Goal: Task Accomplishment & Management: Complete application form

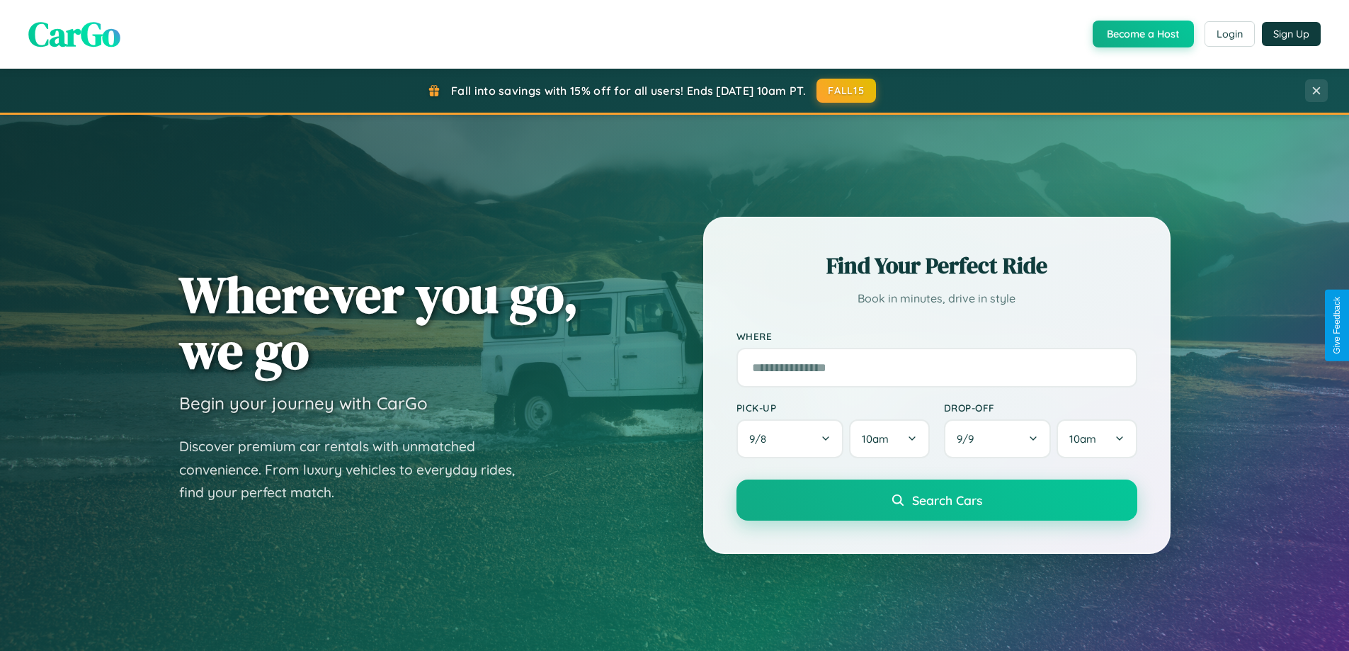
scroll to position [610, 0]
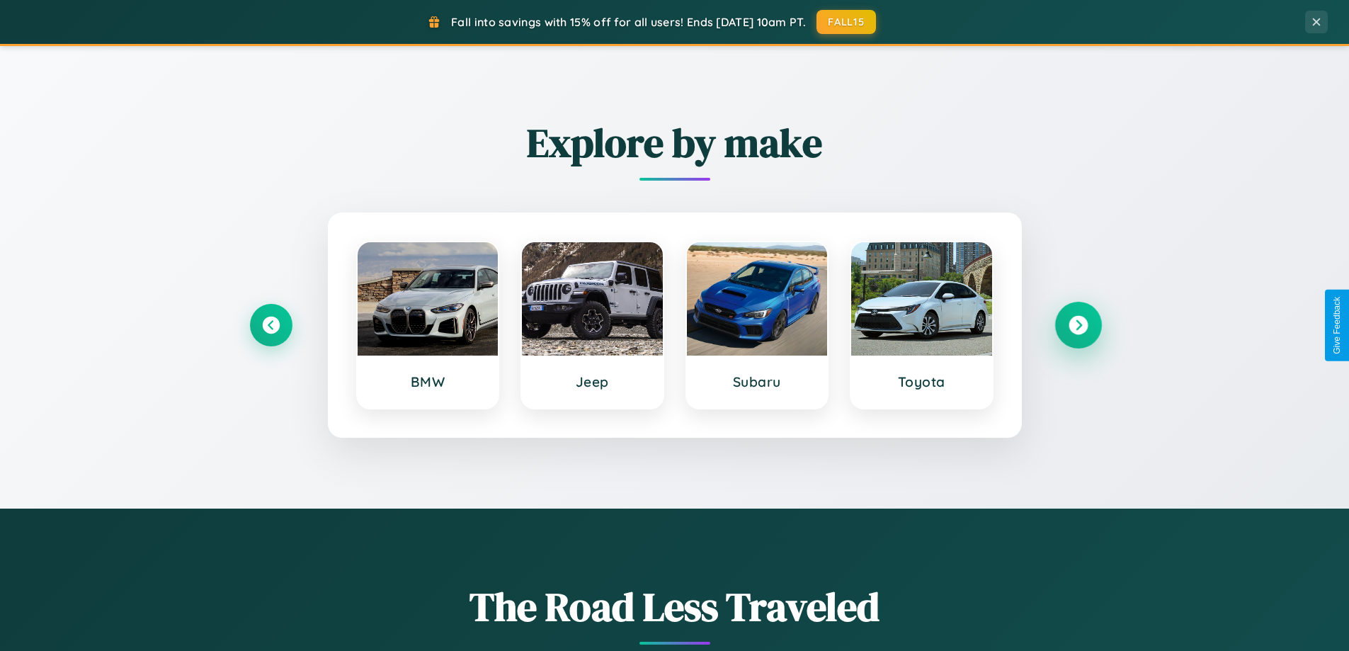
click at [1078, 325] on icon at bounding box center [1078, 325] width 19 height 19
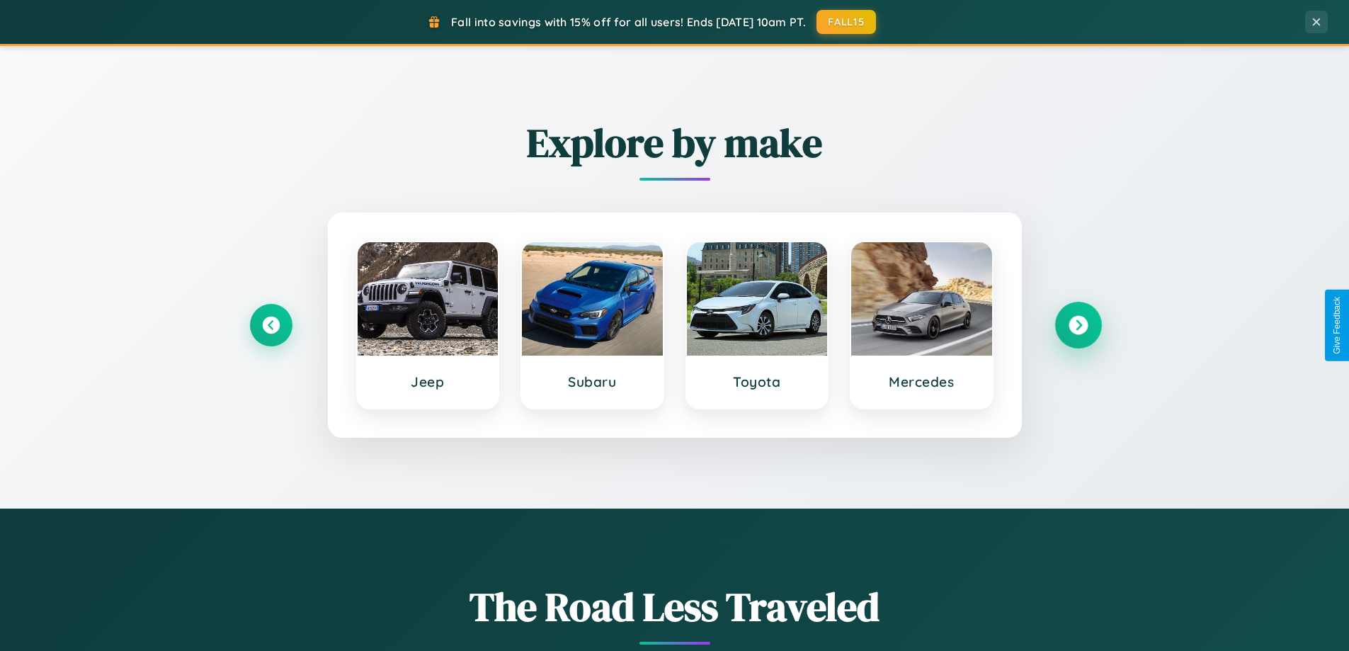
click at [1078, 325] on icon at bounding box center [1078, 325] width 19 height 19
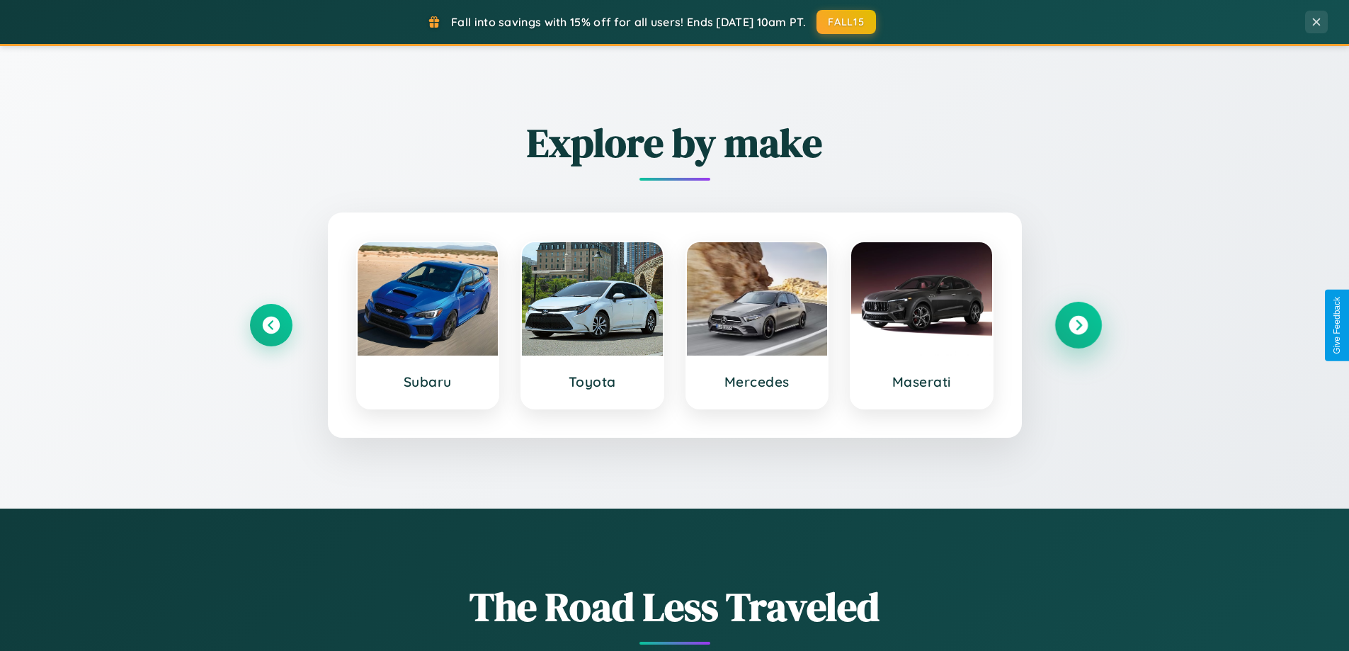
click at [1078, 325] on icon at bounding box center [1078, 325] width 19 height 19
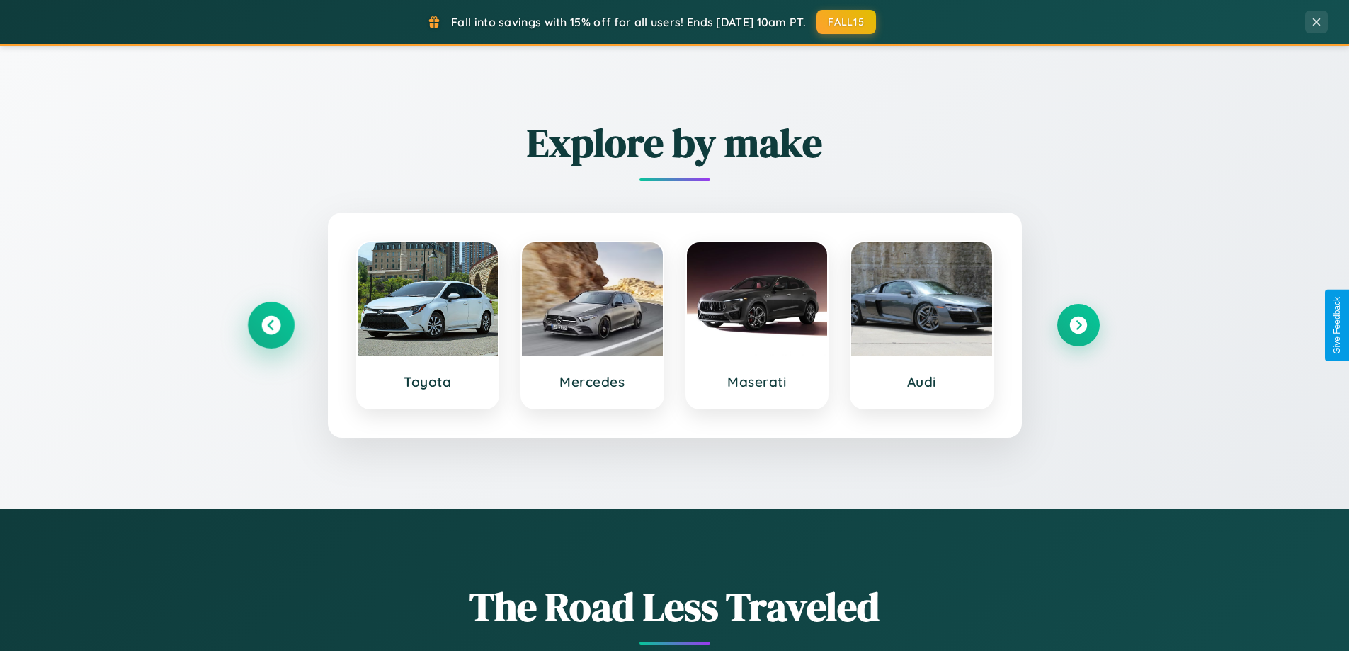
click at [271, 325] on icon at bounding box center [270, 325] width 19 height 19
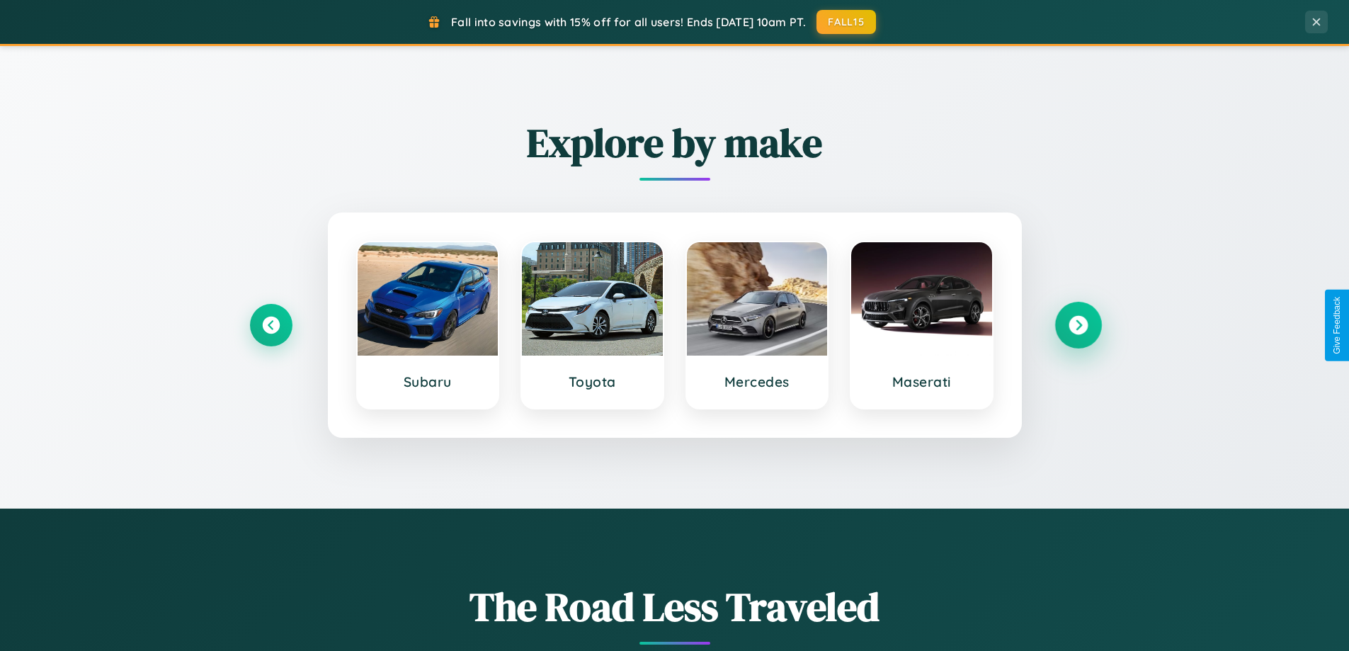
click at [1078, 325] on icon at bounding box center [1078, 325] width 19 height 19
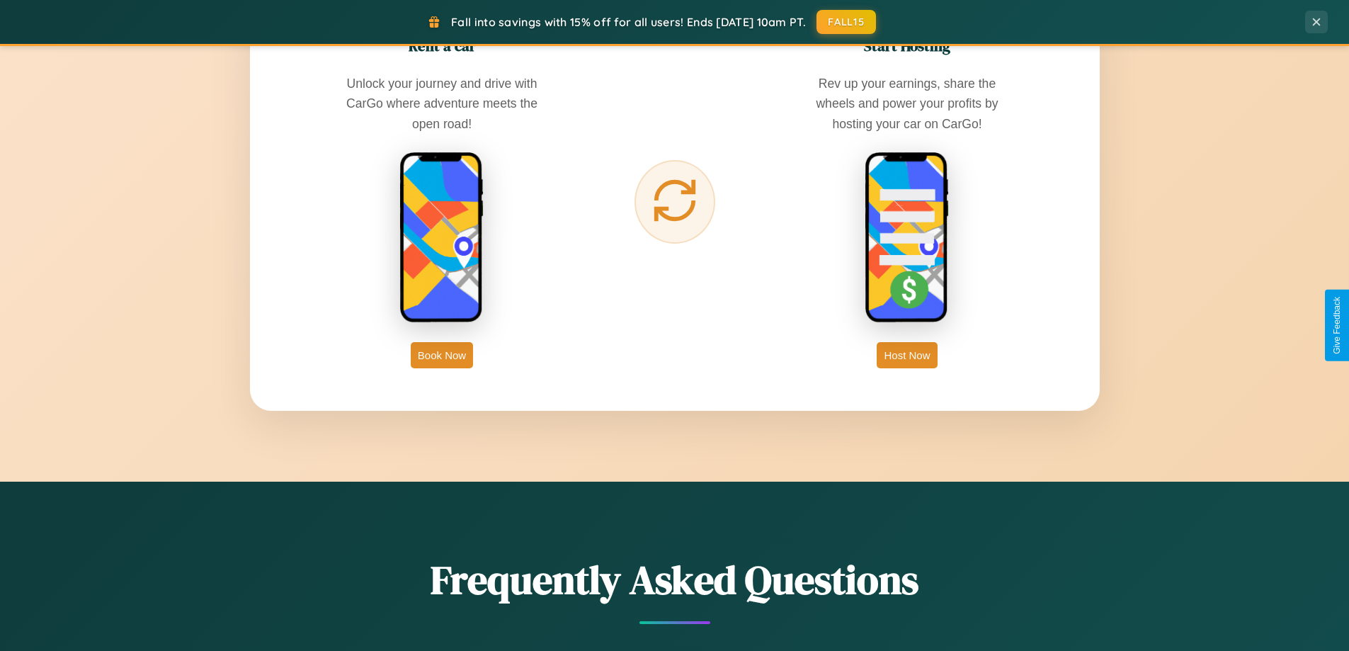
scroll to position [2275, 0]
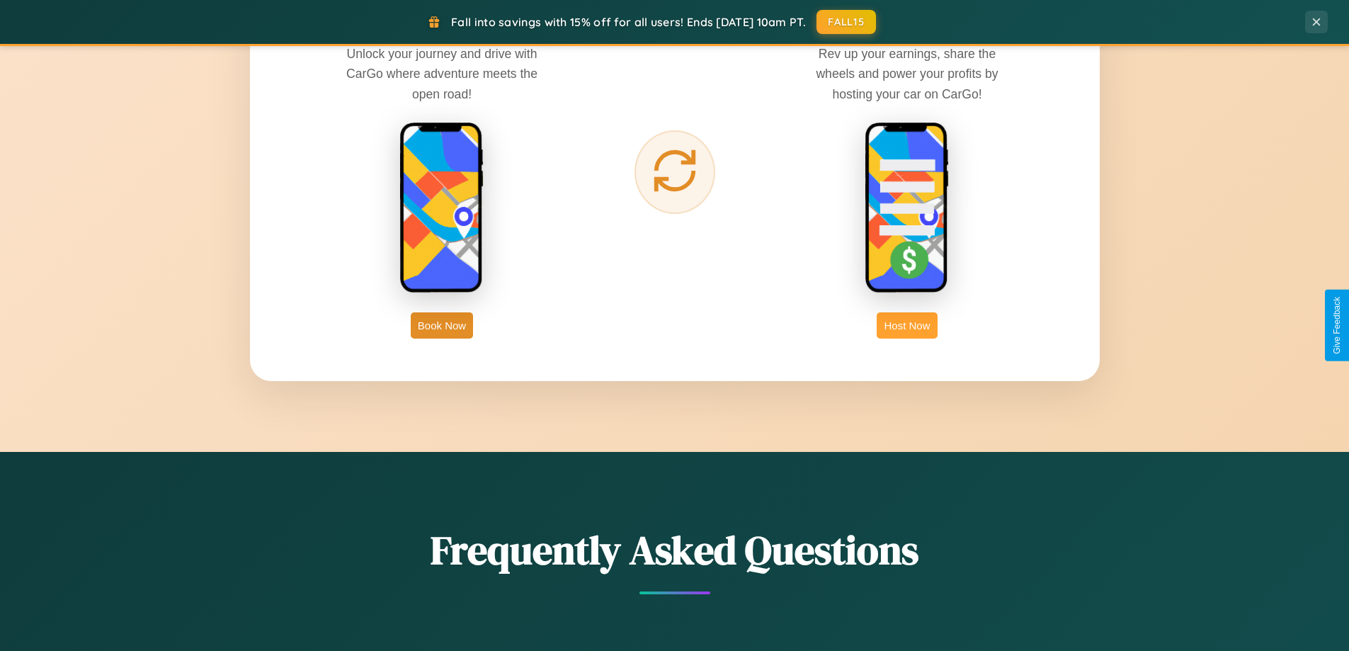
click at [907, 325] on button "Host Now" at bounding box center [907, 325] width 60 height 26
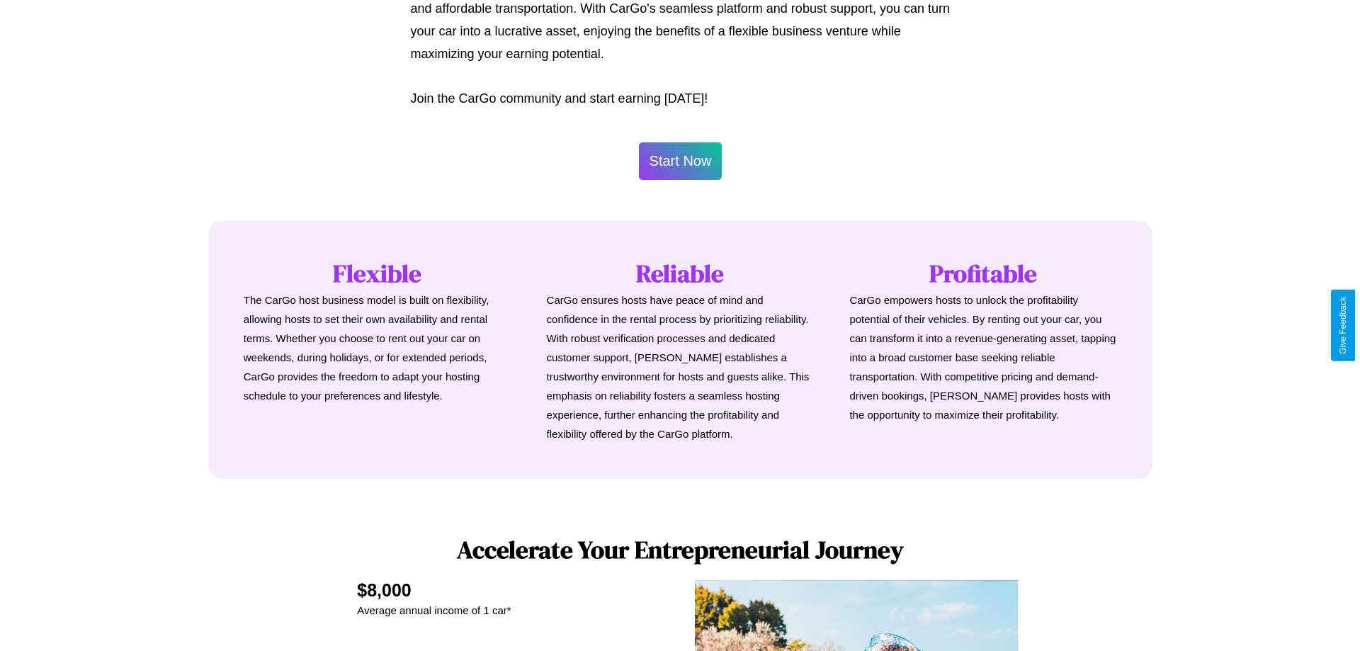
scroll to position [684, 0]
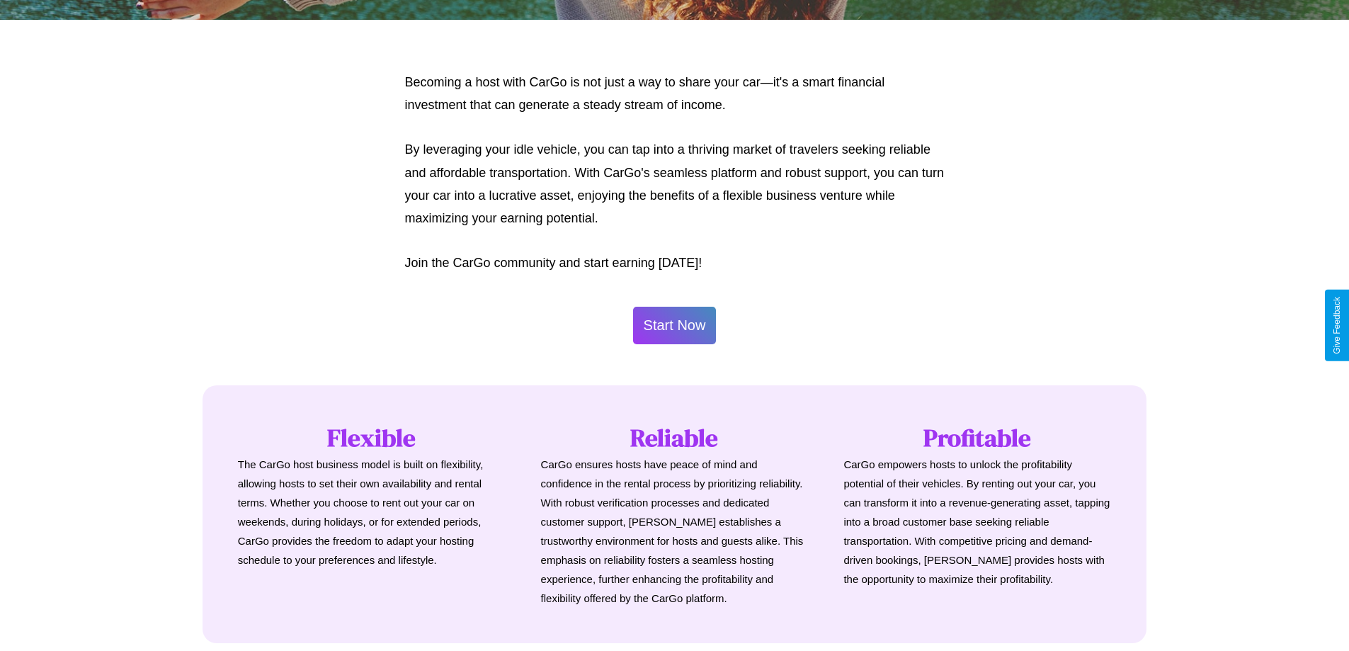
click at [674, 325] on button "Start Now" at bounding box center [675, 326] width 84 height 38
